Goal: Transaction & Acquisition: Subscribe to service/newsletter

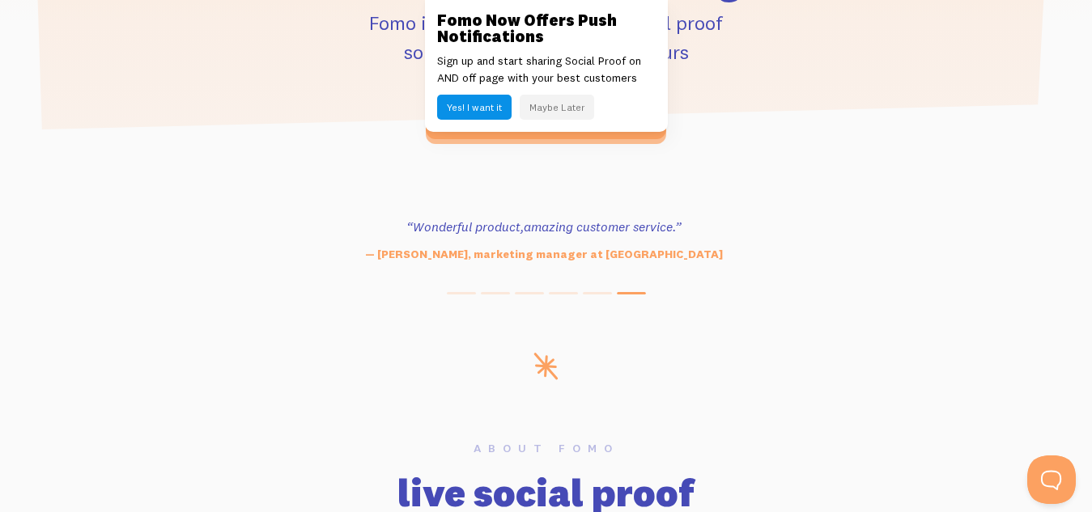
scroll to position [712, 0]
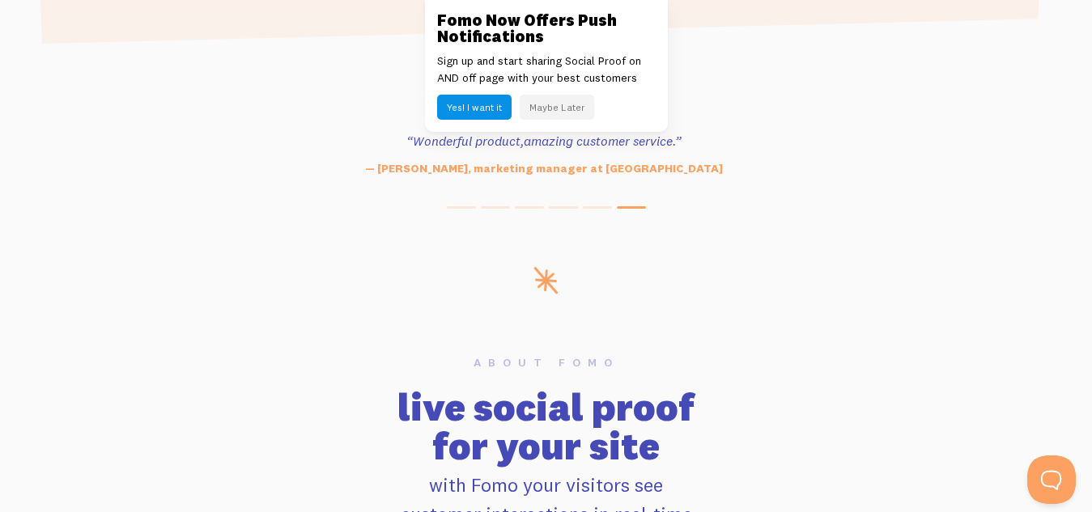
click at [458, 12] on h3 "Fomo Now Offers Push Notifications" at bounding box center [546, 28] width 218 height 32
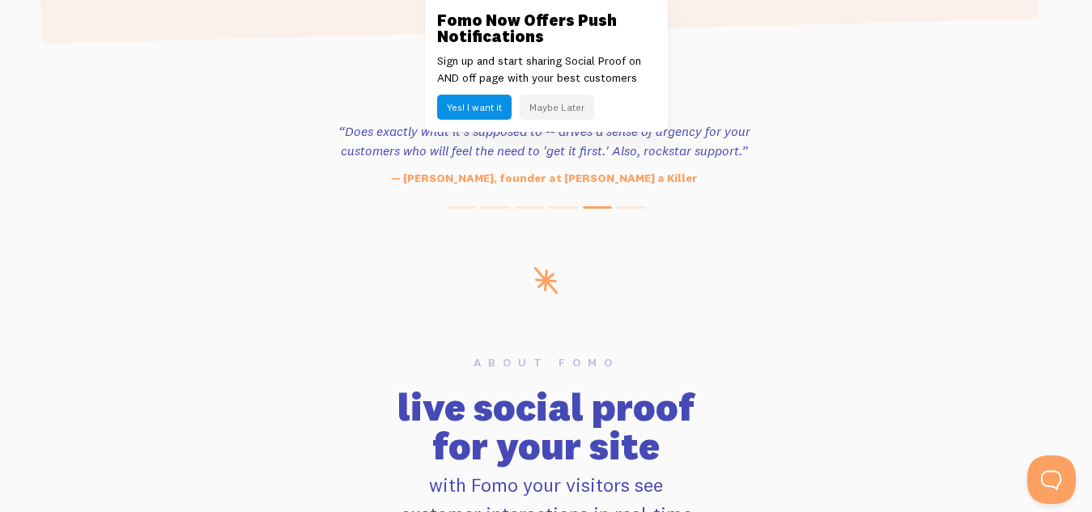
click at [299, 296] on link at bounding box center [546, 256] width 1092 height 512
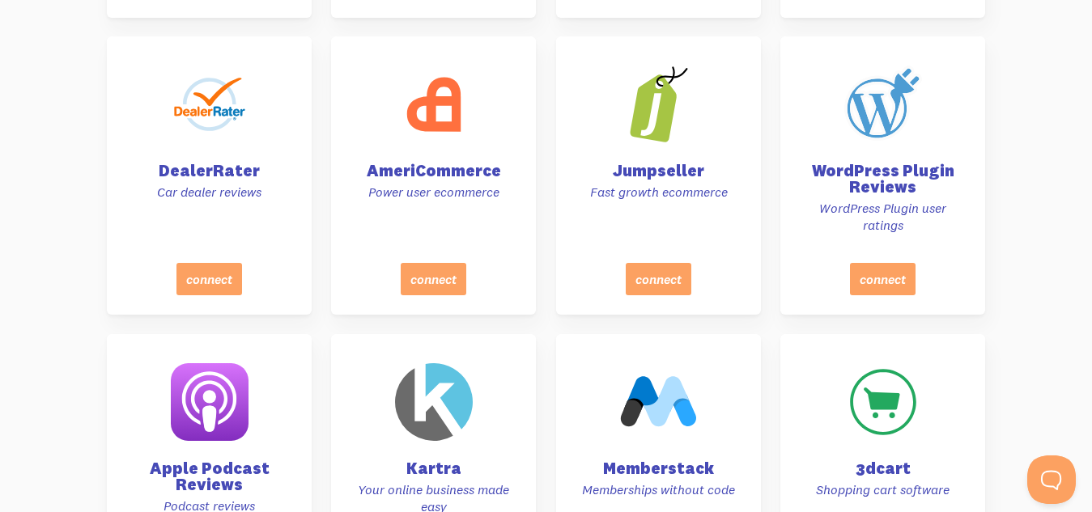
scroll to position [6245, 0]
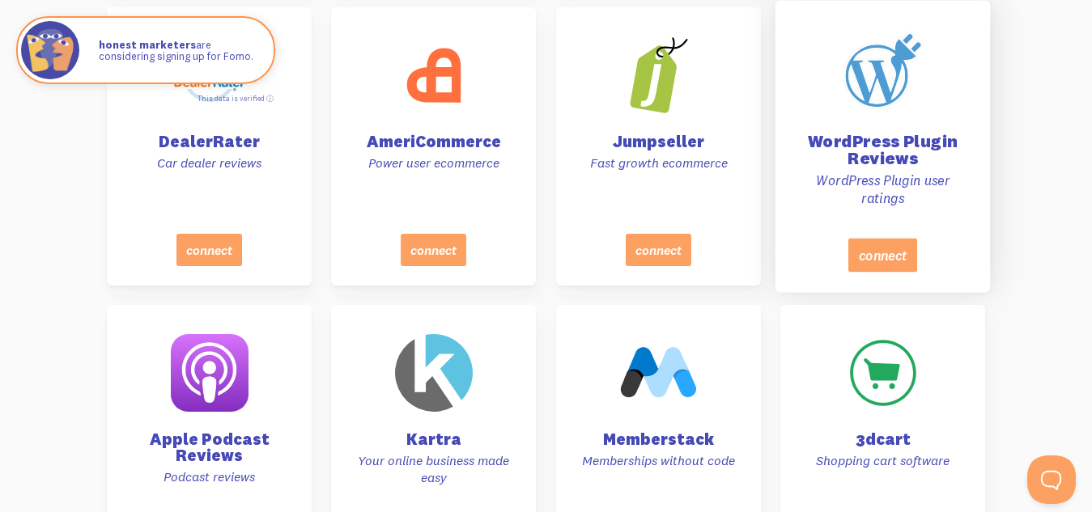
click at [825, 11] on div "WordPress Plugin Reviews WordPress Plugin user ratings" at bounding box center [882, 124] width 175 height 227
